Goal: Find specific page/section: Find specific page/section

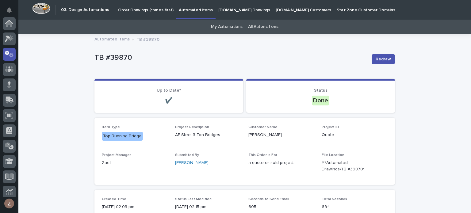
scroll to position [31, 0]
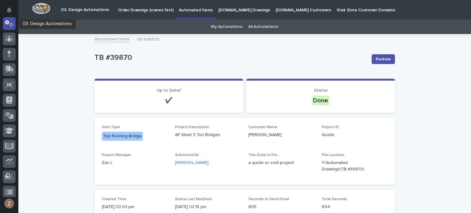
click at [9, 26] on icon at bounding box center [9, 23] width 9 height 7
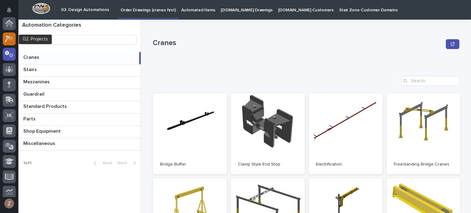
click at [9, 37] on icon at bounding box center [8, 39] width 6 height 7
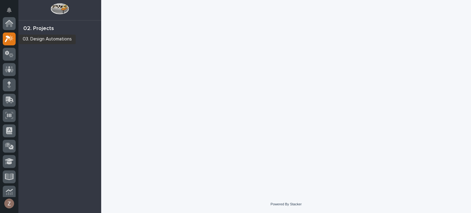
scroll to position [15, 0]
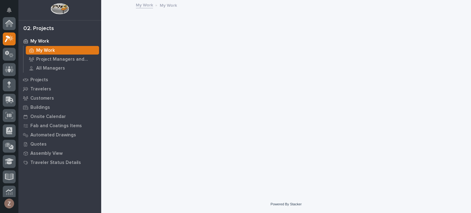
scroll to position [15, 0]
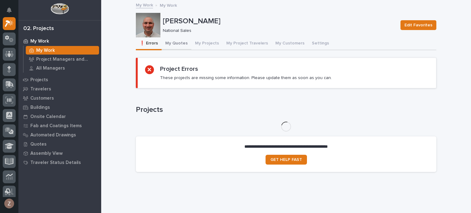
click at [174, 45] on button "My Quotes" at bounding box center [177, 43] width 30 height 13
